Goal: Transaction & Acquisition: Purchase product/service

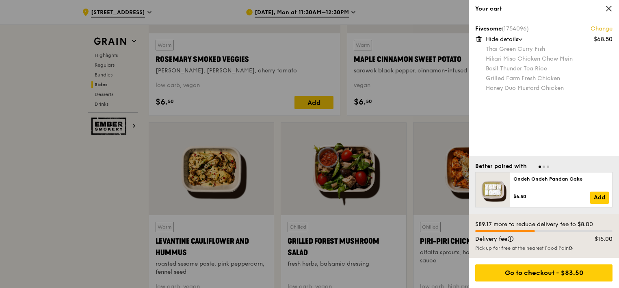
click at [608, 30] on link "Change" at bounding box center [602, 29] width 22 height 8
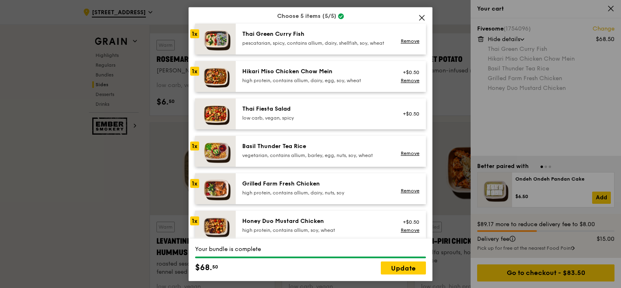
scroll to position [81, 0]
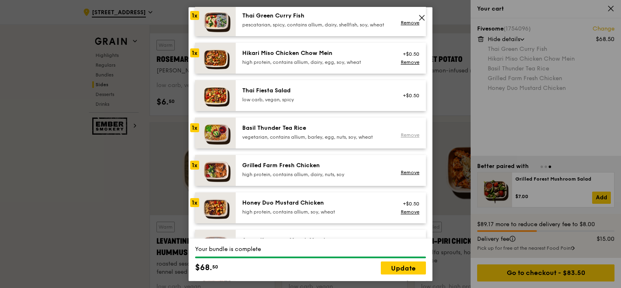
click at [402, 137] on link "Remove" at bounding box center [410, 135] width 19 height 6
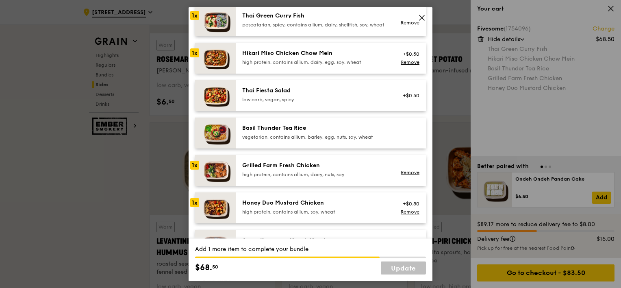
click at [195, 15] on div "1x" at bounding box center [194, 15] width 9 height 9
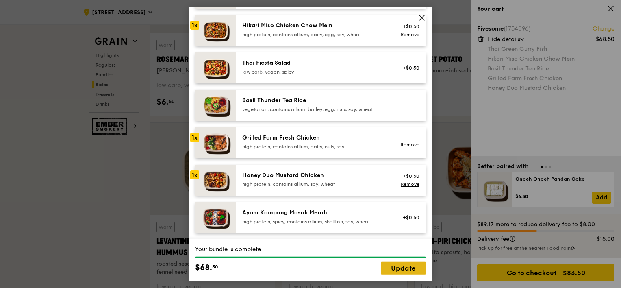
scroll to position [122, 0]
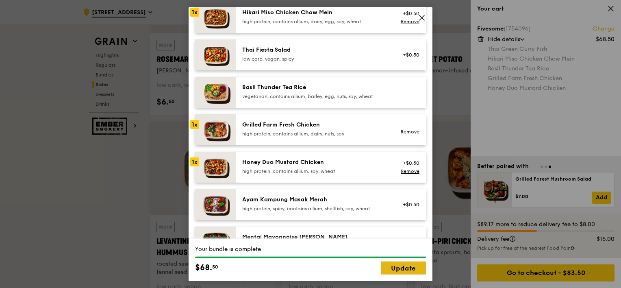
click at [403, 267] on link "Update" at bounding box center [403, 267] width 45 height 13
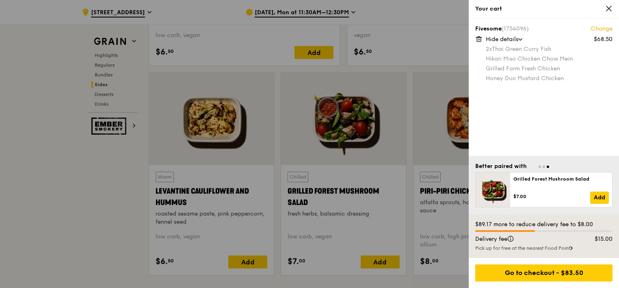
scroll to position [2017, 0]
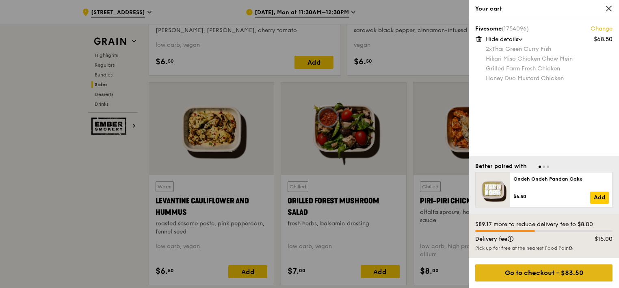
click at [564, 273] on div "Go to checkout - $83.50" at bounding box center [543, 272] width 137 height 17
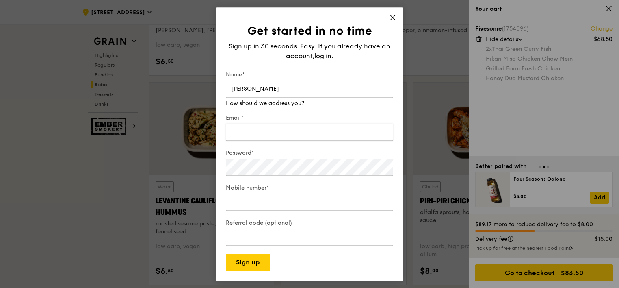
type input "[PERSON_NAME]"
click at [234, 132] on input "Email*" at bounding box center [309, 132] width 167 height 17
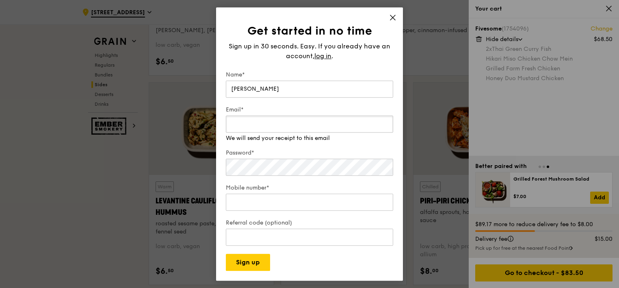
type input "[EMAIL_ADDRESS][DOMAIN_NAME]"
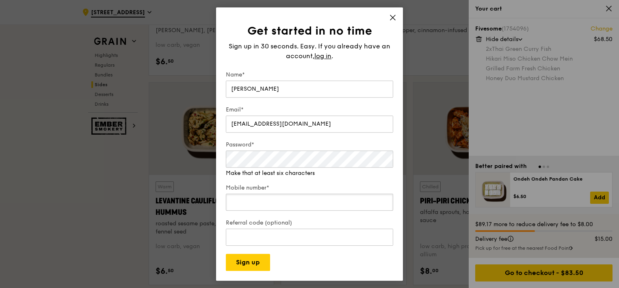
click at [256, 204] on div "Mobile number*" at bounding box center [309, 198] width 167 height 28
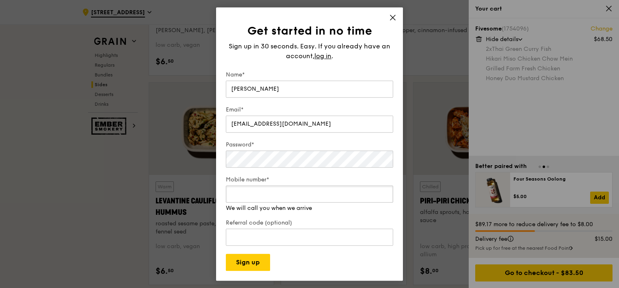
type input "91733428"
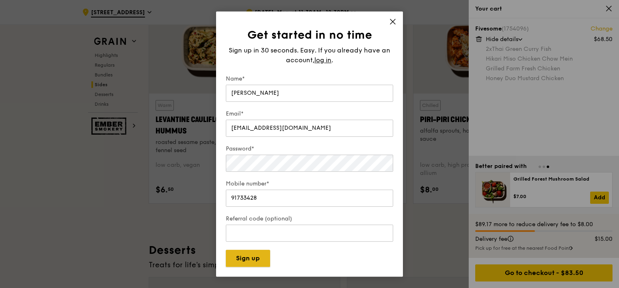
click at [254, 264] on button "Sign up" at bounding box center [248, 258] width 44 height 17
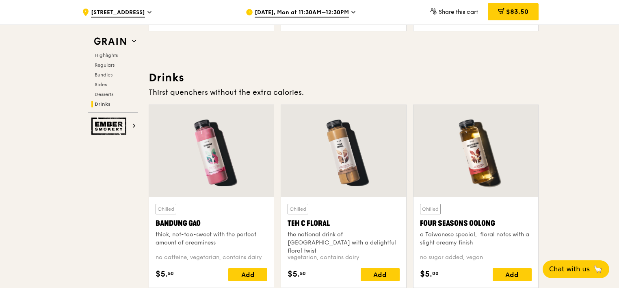
scroll to position [2682, 0]
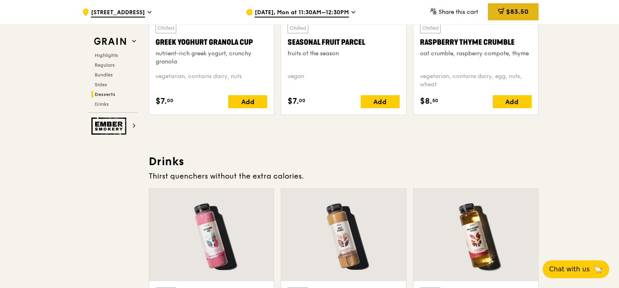
click at [514, 11] on span "$83.50" at bounding box center [517, 12] width 22 height 8
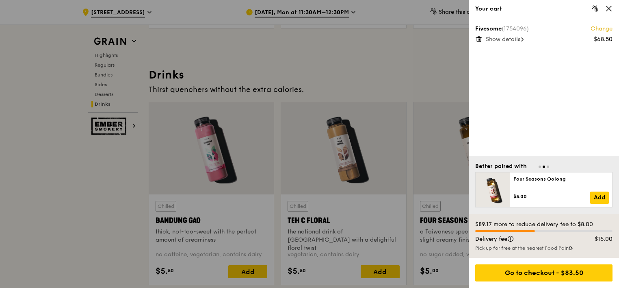
scroll to position [2845, 0]
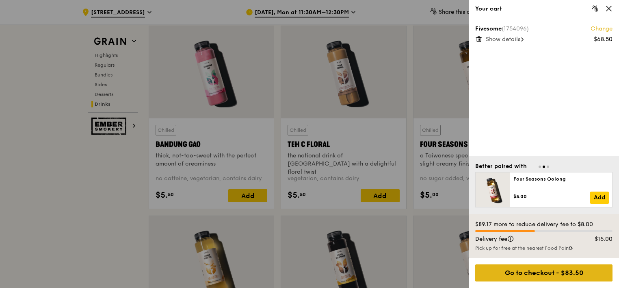
click at [541, 269] on div "Go to checkout - $83.50" at bounding box center [543, 272] width 137 height 17
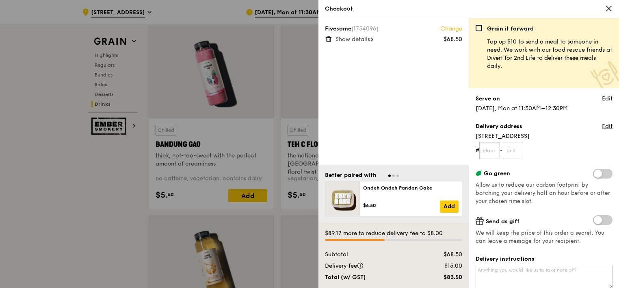
click at [491, 151] on input "text" at bounding box center [490, 150] width 21 height 17
type input "06"
click at [513, 151] on input "text" at bounding box center [513, 150] width 21 height 17
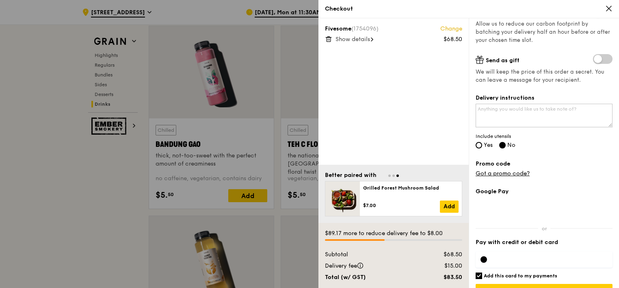
scroll to position [163, 0]
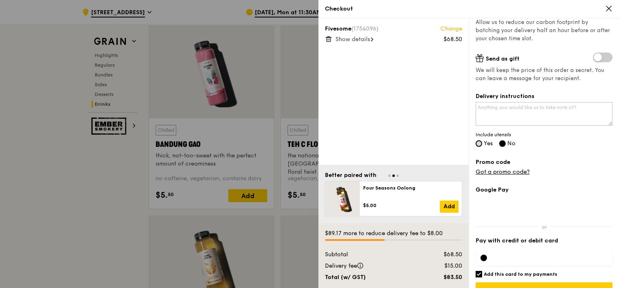
type input "05"
click at [480, 145] on input "Yes" at bounding box center [479, 143] width 7 height 7
radio input "true"
radio input "false"
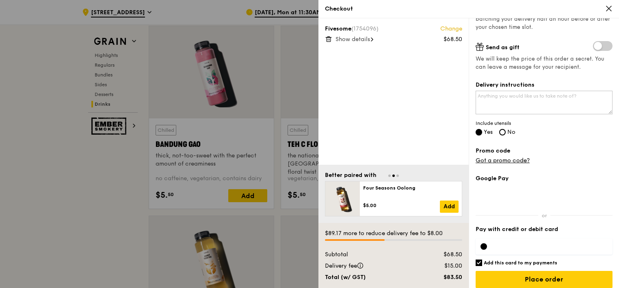
scroll to position [180, 0]
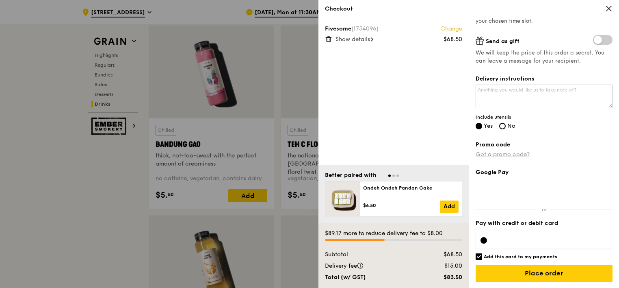
click at [506, 153] on link "Got a promo code?" at bounding box center [503, 154] width 54 height 7
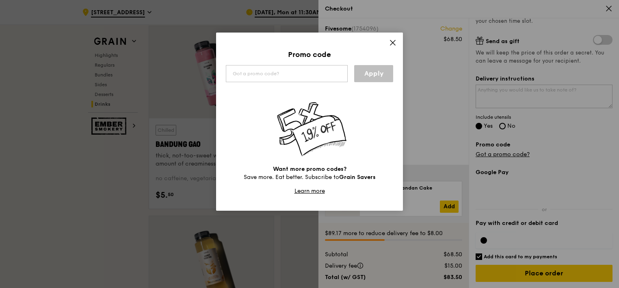
click at [393, 44] on icon at bounding box center [392, 42] width 7 height 7
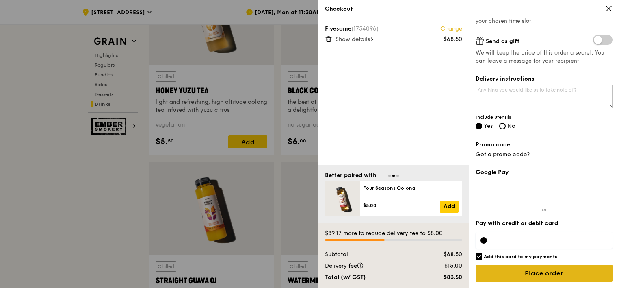
scroll to position [3088, 0]
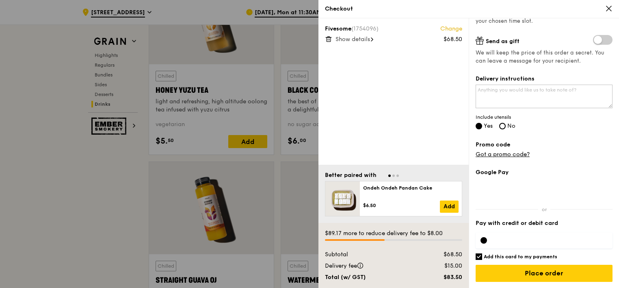
click at [479, 256] on input "Add this card to my payments" at bounding box center [479, 256] width 7 height 7
checkbox input "false"
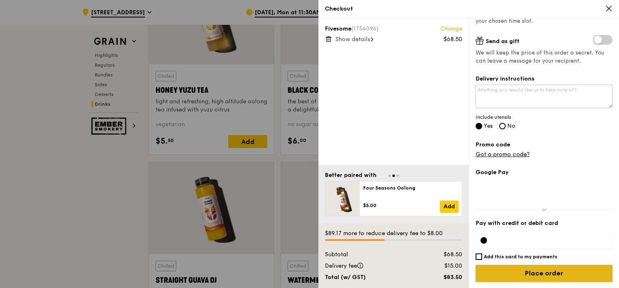
click at [543, 272] on input "Place order" at bounding box center [544, 273] width 137 height 17
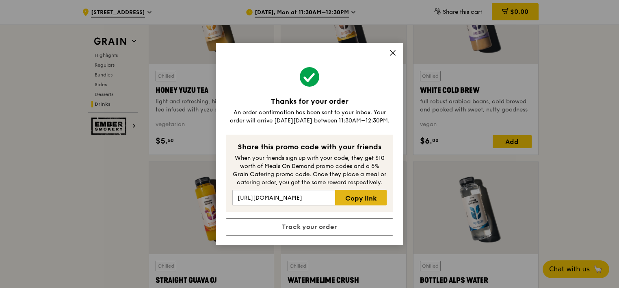
click at [358, 197] on link "Copy link" at bounding box center [361, 197] width 52 height 15
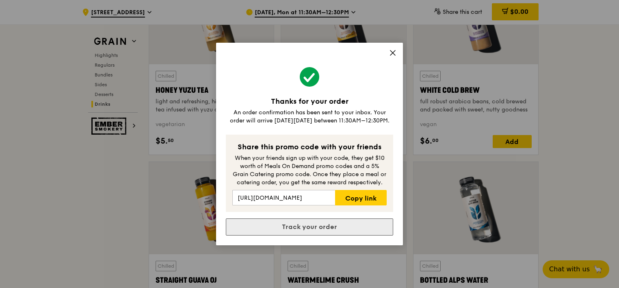
click at [326, 226] on link "Track your order" at bounding box center [309, 226] width 167 height 17
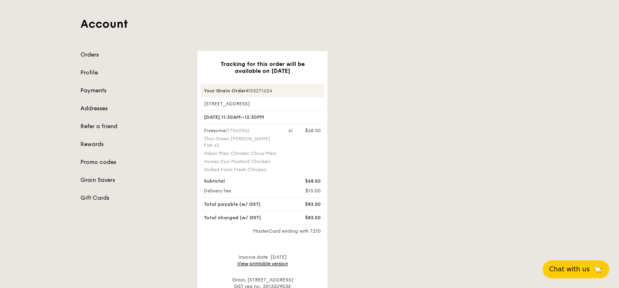
scroll to position [122, 0]
